Goal: Task Accomplishment & Management: Manage account settings

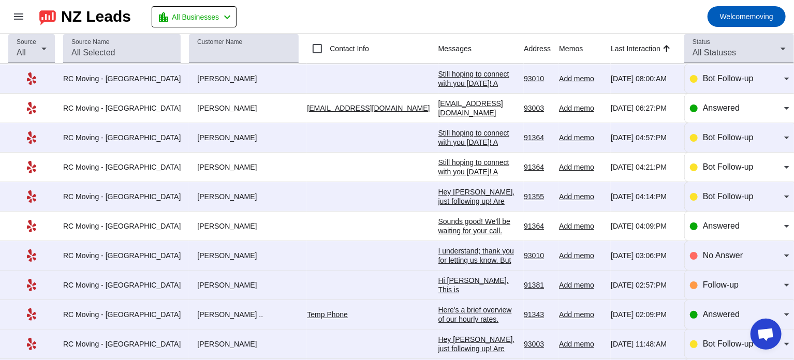
click at [438, 106] on div "[EMAIL_ADDRESS][DOMAIN_NAME] Thanks!" at bounding box center [477, 113] width 78 height 28
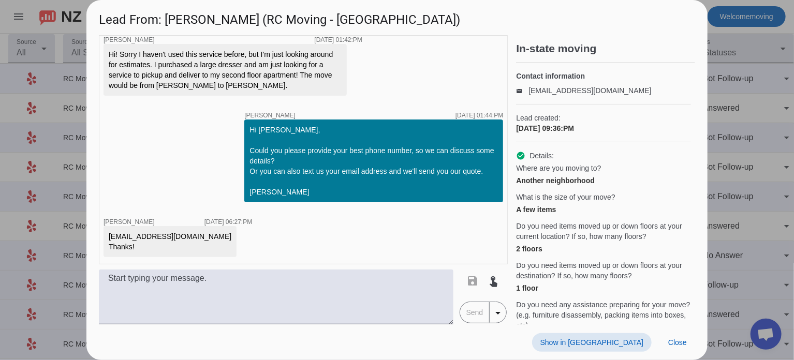
scroll to position [307, 0]
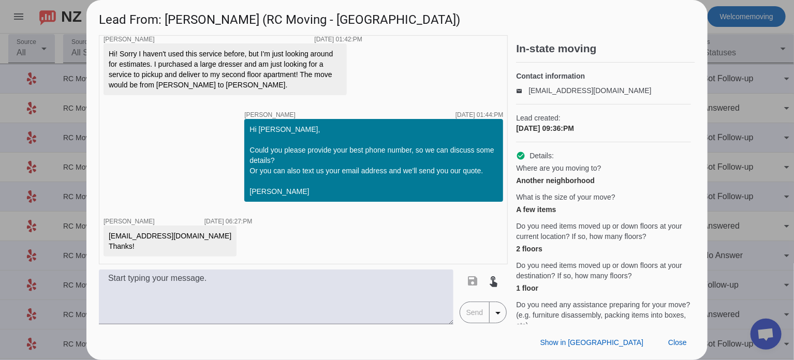
click at [749, 97] on div at bounding box center [397, 180] width 794 height 360
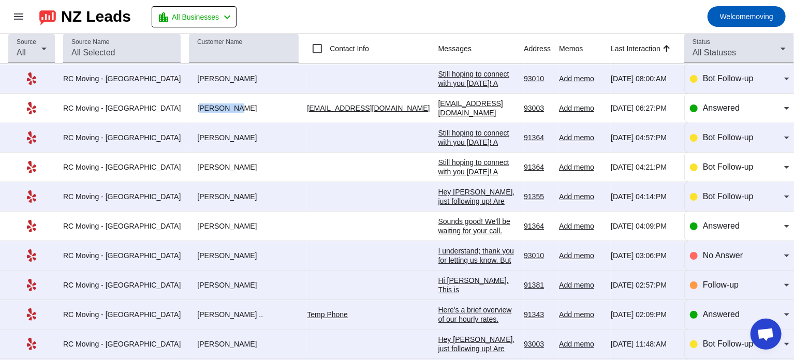
drag, startPoint x: 174, startPoint y: 107, endPoint x: 217, endPoint y: 110, distance: 43.1
click at [217, 110] on div "[PERSON_NAME]" at bounding box center [244, 107] width 110 height 9
copy div "[PERSON_NAME]"
click at [438, 109] on div "[EMAIL_ADDRESS][DOMAIN_NAME] Thanks!" at bounding box center [477, 113] width 78 height 28
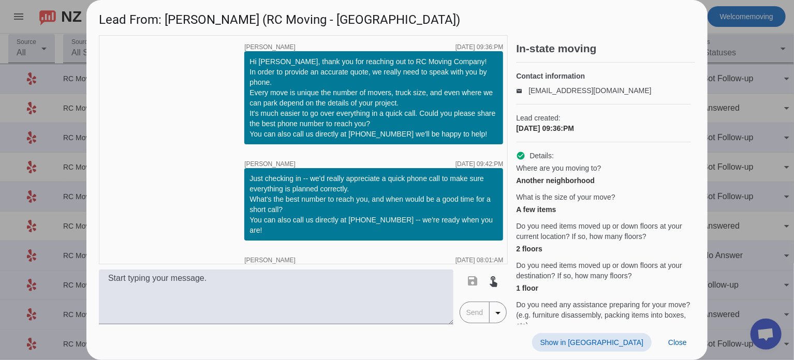
scroll to position [307, 0]
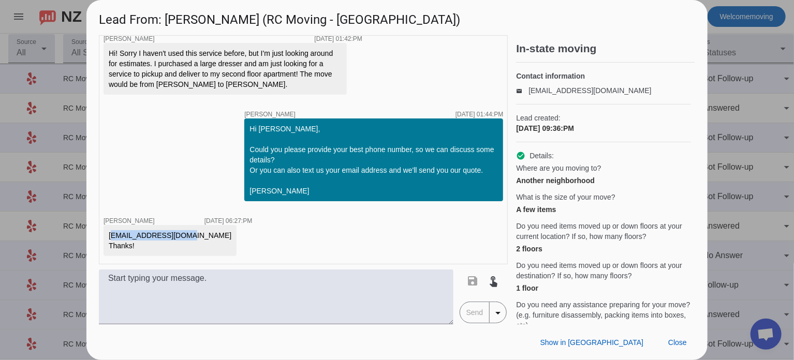
drag, startPoint x: 176, startPoint y: 235, endPoint x: 108, endPoint y: 232, distance: 67.8
click at [108, 232] on div "[EMAIL_ADDRESS][DOMAIN_NAME] Thanks!" at bounding box center [169, 240] width 133 height 31
copy div "[EMAIL_ADDRESS][DOMAIN_NAME]"
click at [39, 144] on div at bounding box center [397, 180] width 794 height 360
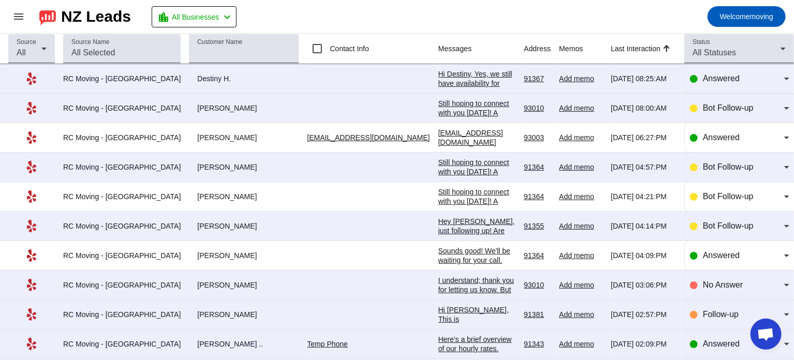
drag, startPoint x: 175, startPoint y: 78, endPoint x: 219, endPoint y: 76, distance: 44.0
click at [219, 76] on div "Destiny H." at bounding box center [244, 78] width 110 height 9
copy div "Destiny H."
